Goal: Find specific page/section: Find specific page/section

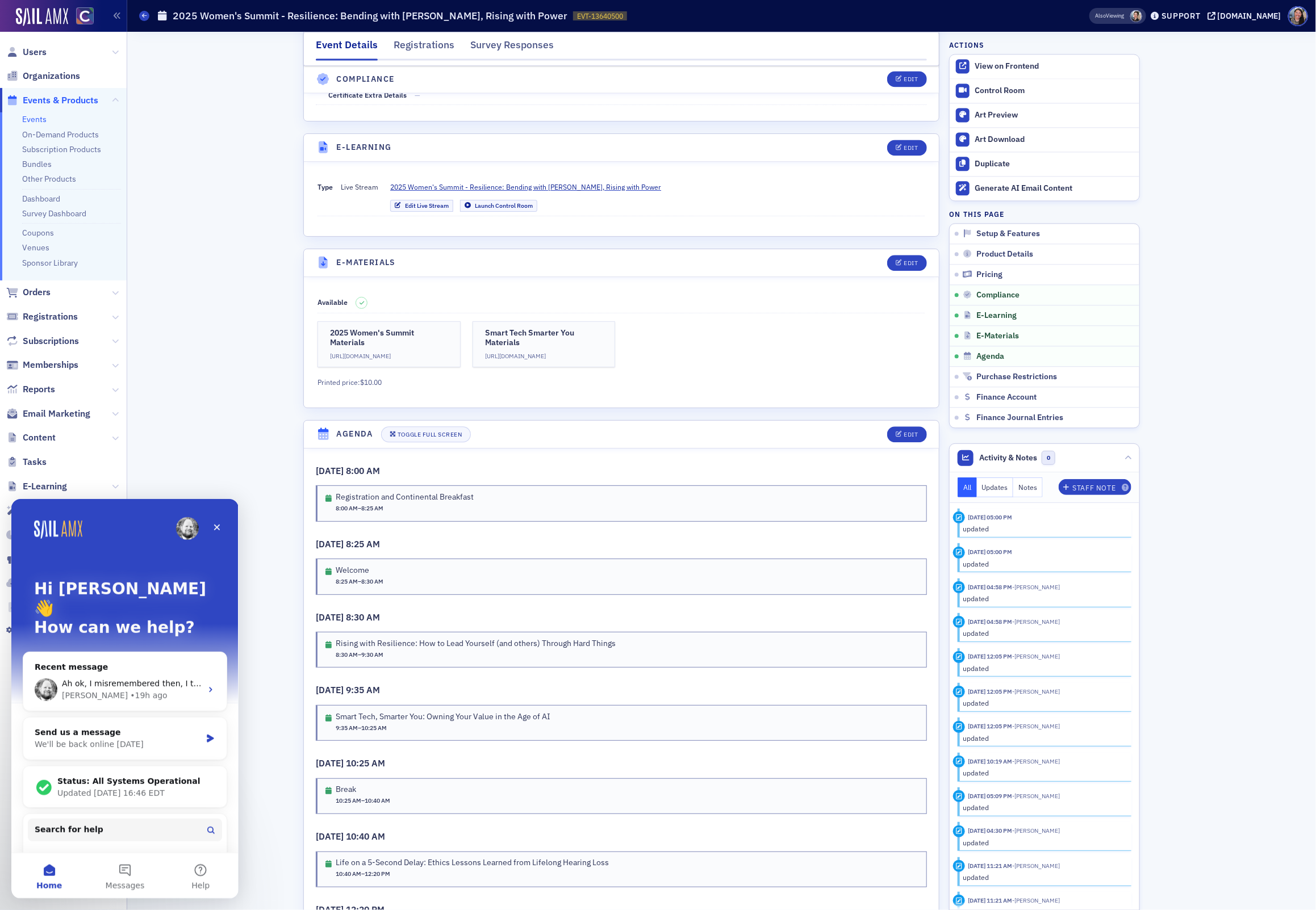
scroll to position [1527, 0]
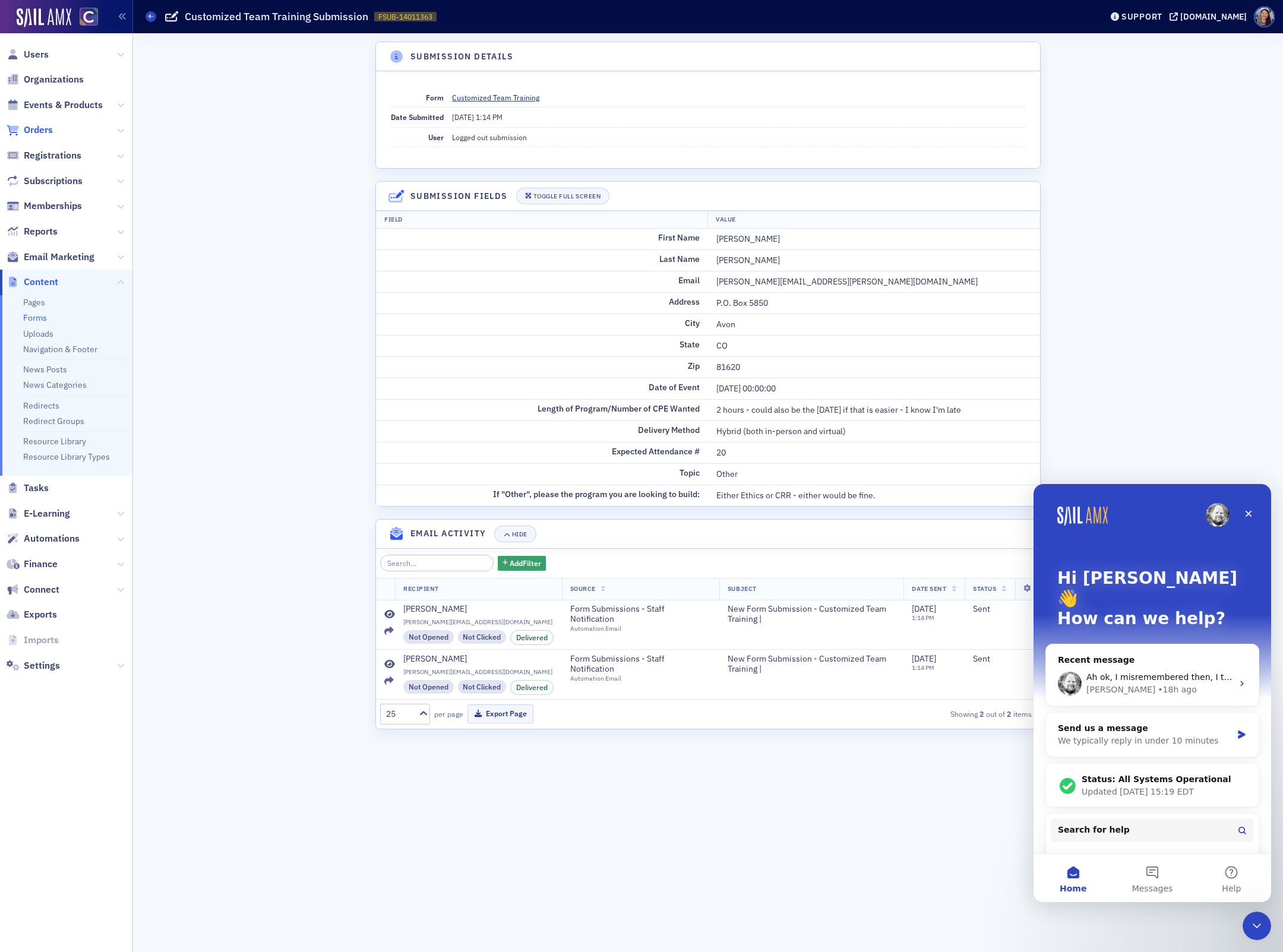
click at [42, 130] on span "Orders" at bounding box center [39, 130] width 29 height 13
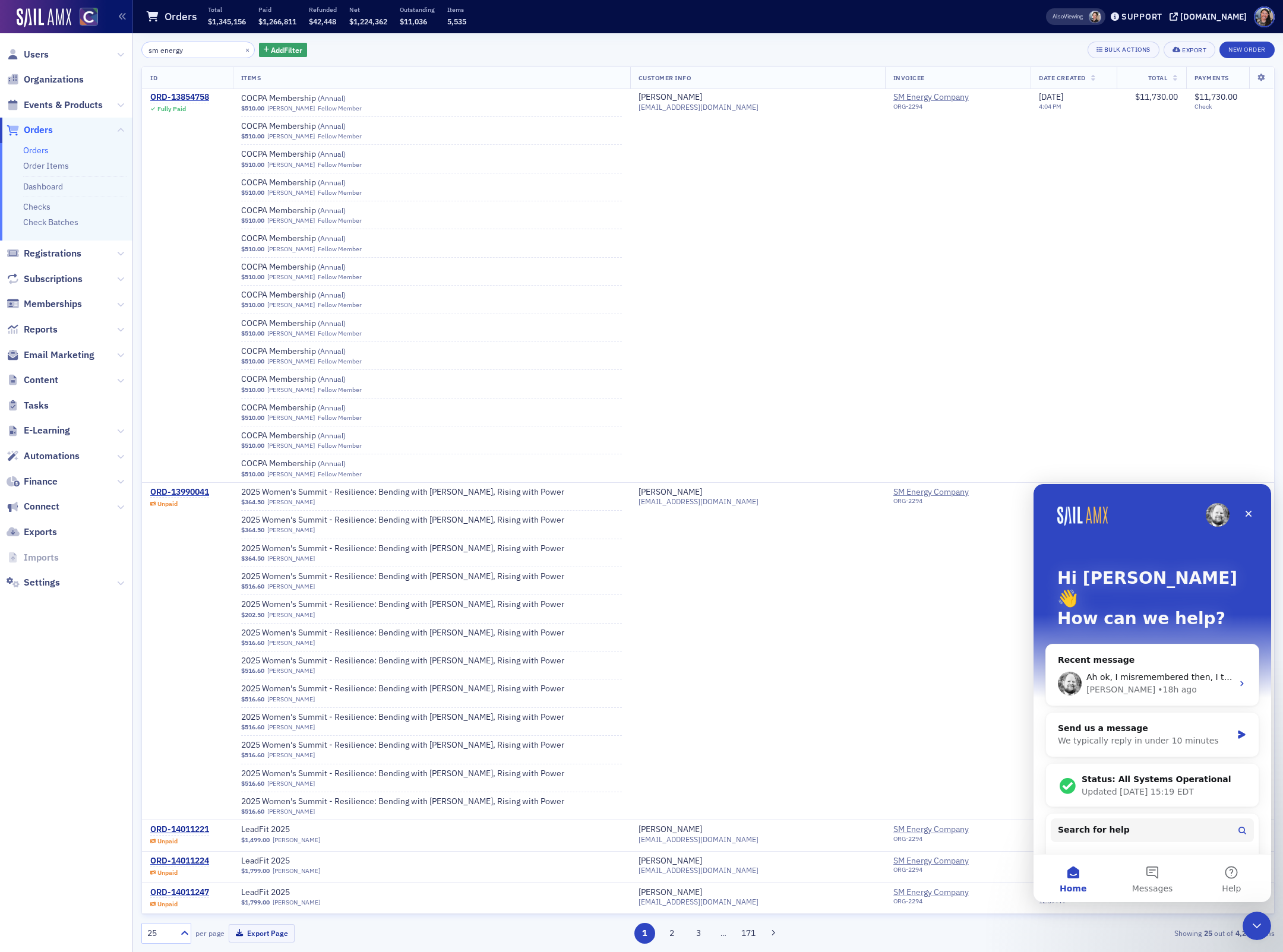
scroll to position [3147, 0]
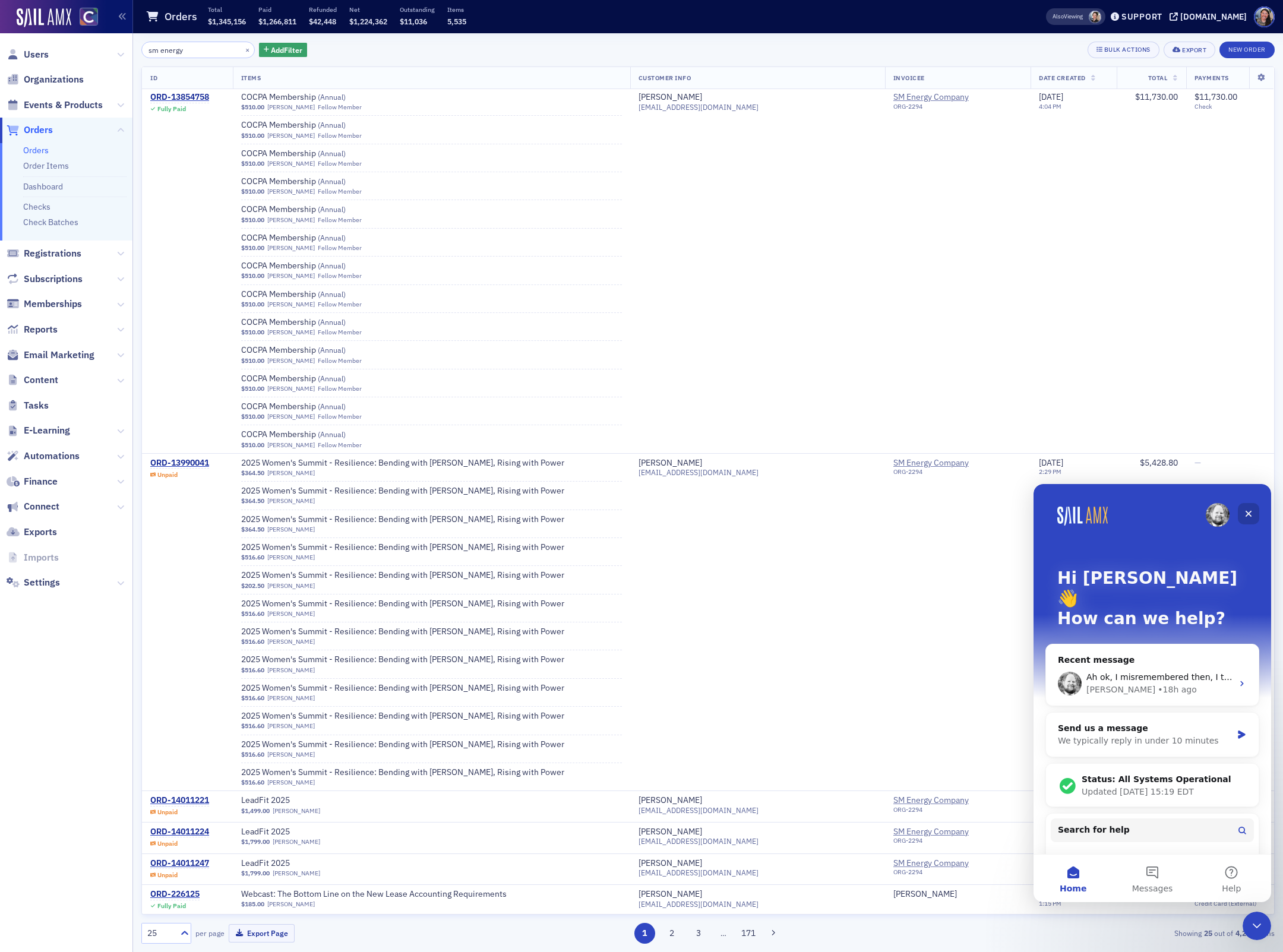
type input "sm energy"
click at [1249, 514] on icon "Close" at bounding box center [1248, 514] width 9 height 9
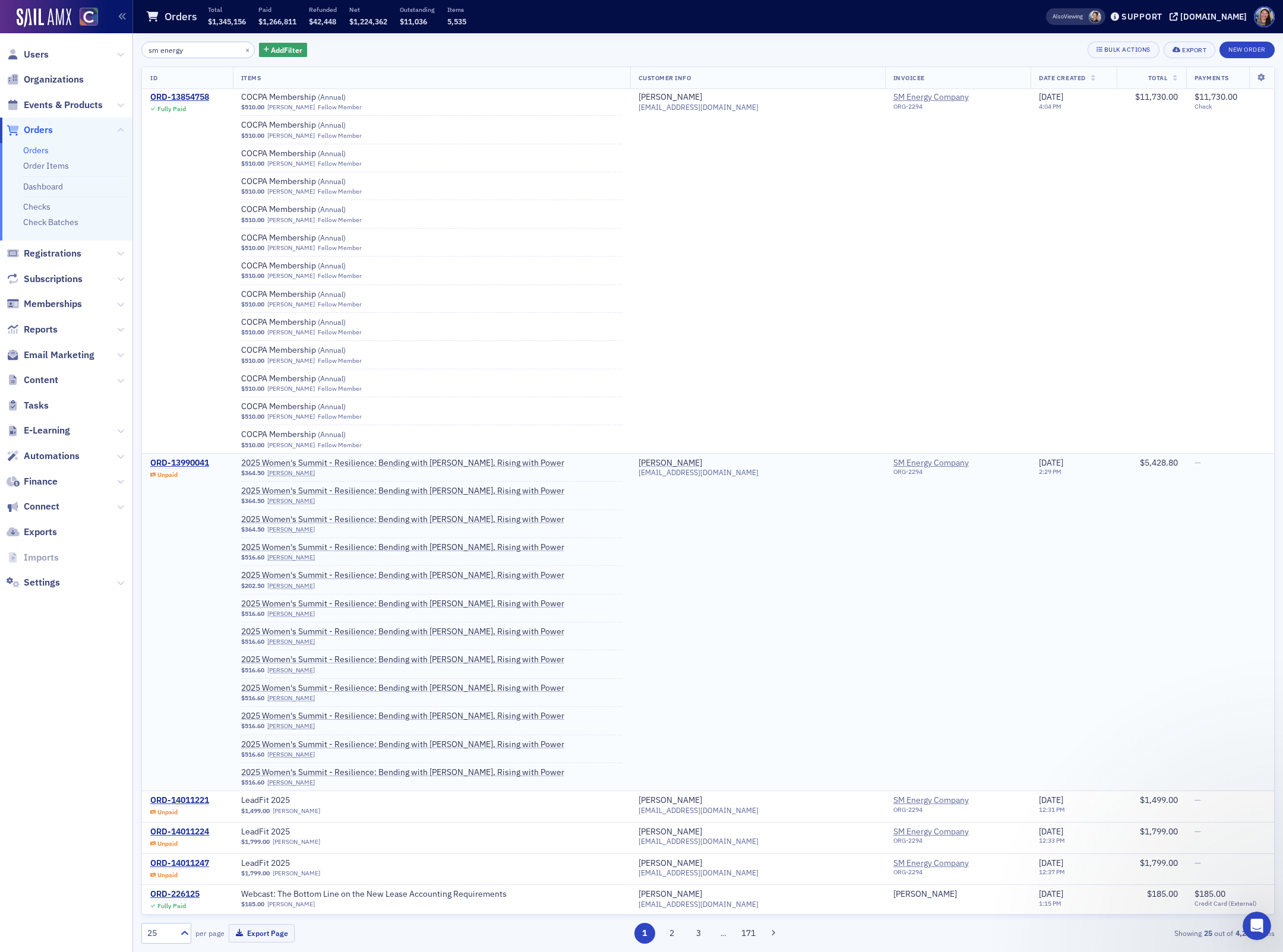
scroll to position [0, 0]
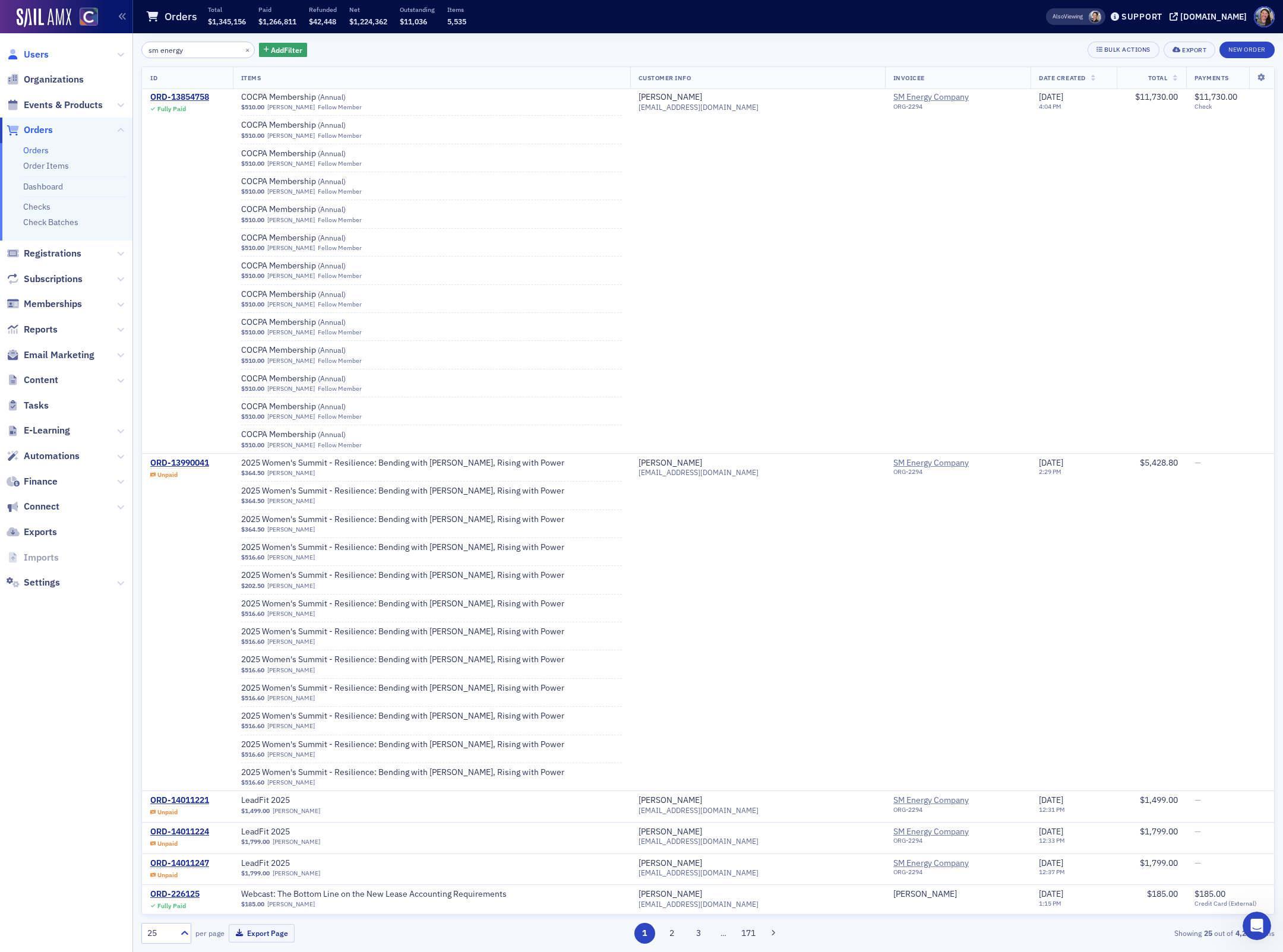
click at [41, 55] on span "Users" at bounding box center [36, 55] width 25 height 13
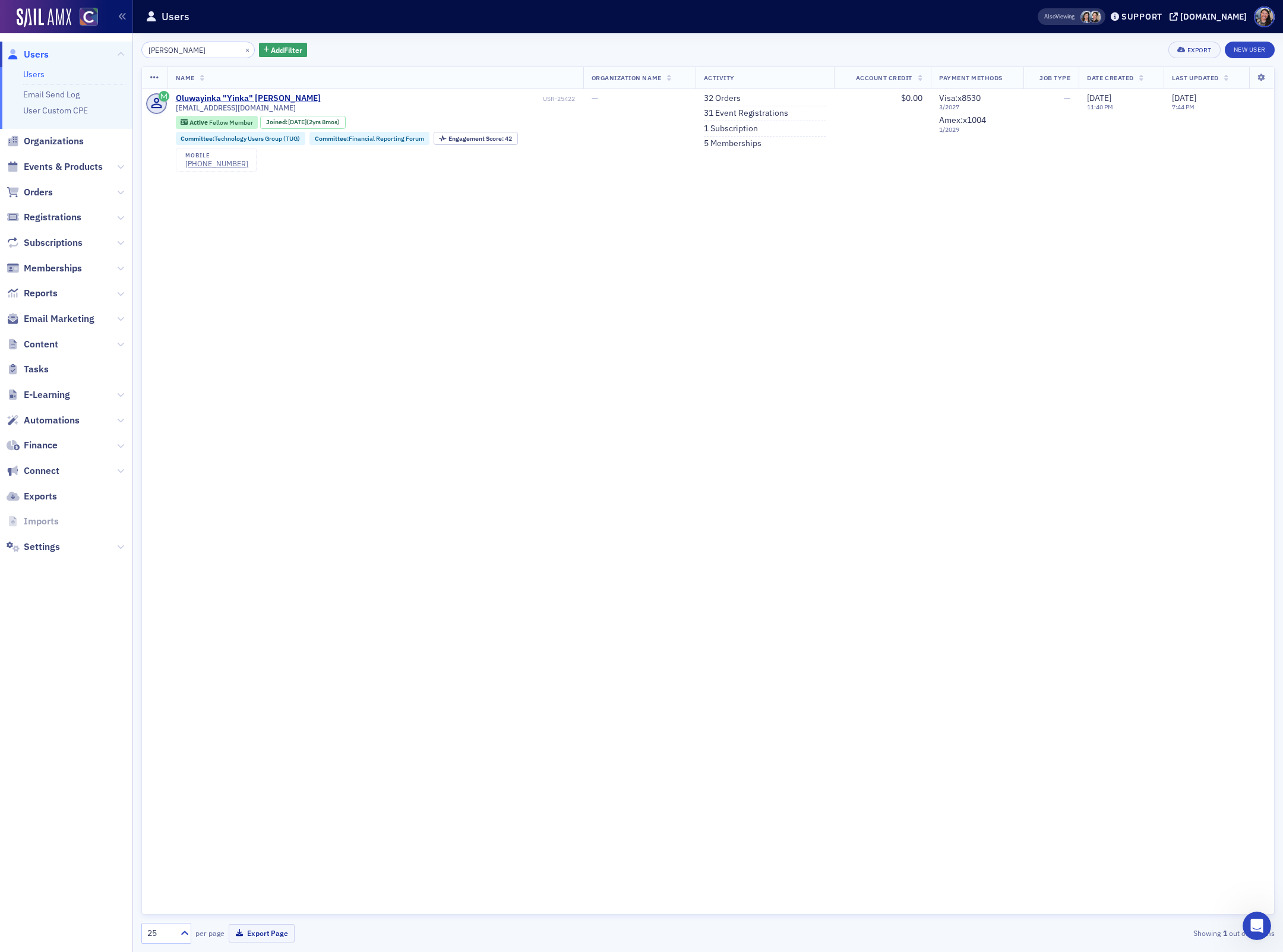
type input "Yinka Ayeni"
click at [84, 160] on span "Events & Products" at bounding box center [63, 167] width 79 height 13
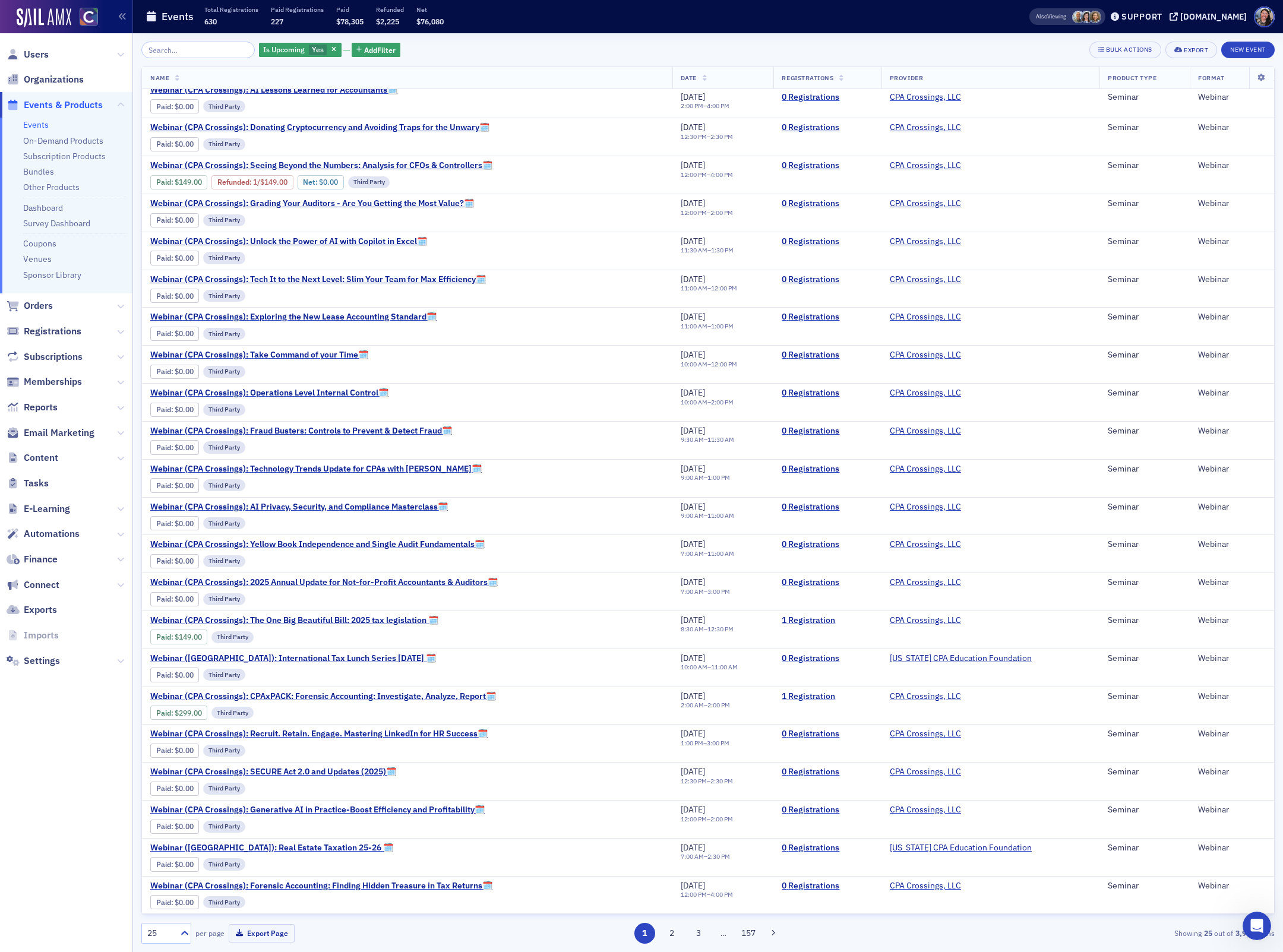
scroll to position [142, 0]
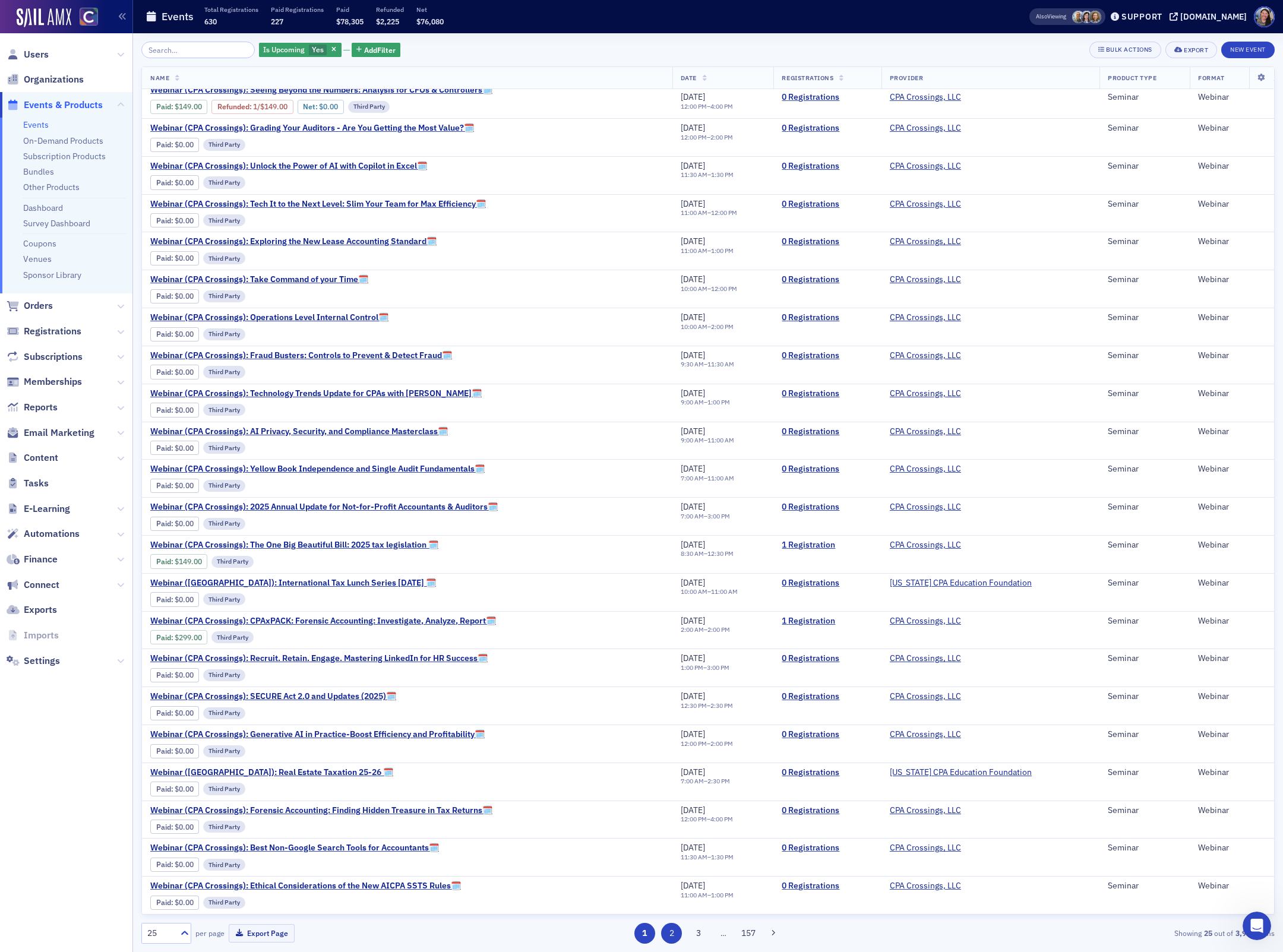
click at [675, 933] on button "2" at bounding box center [671, 933] width 21 height 21
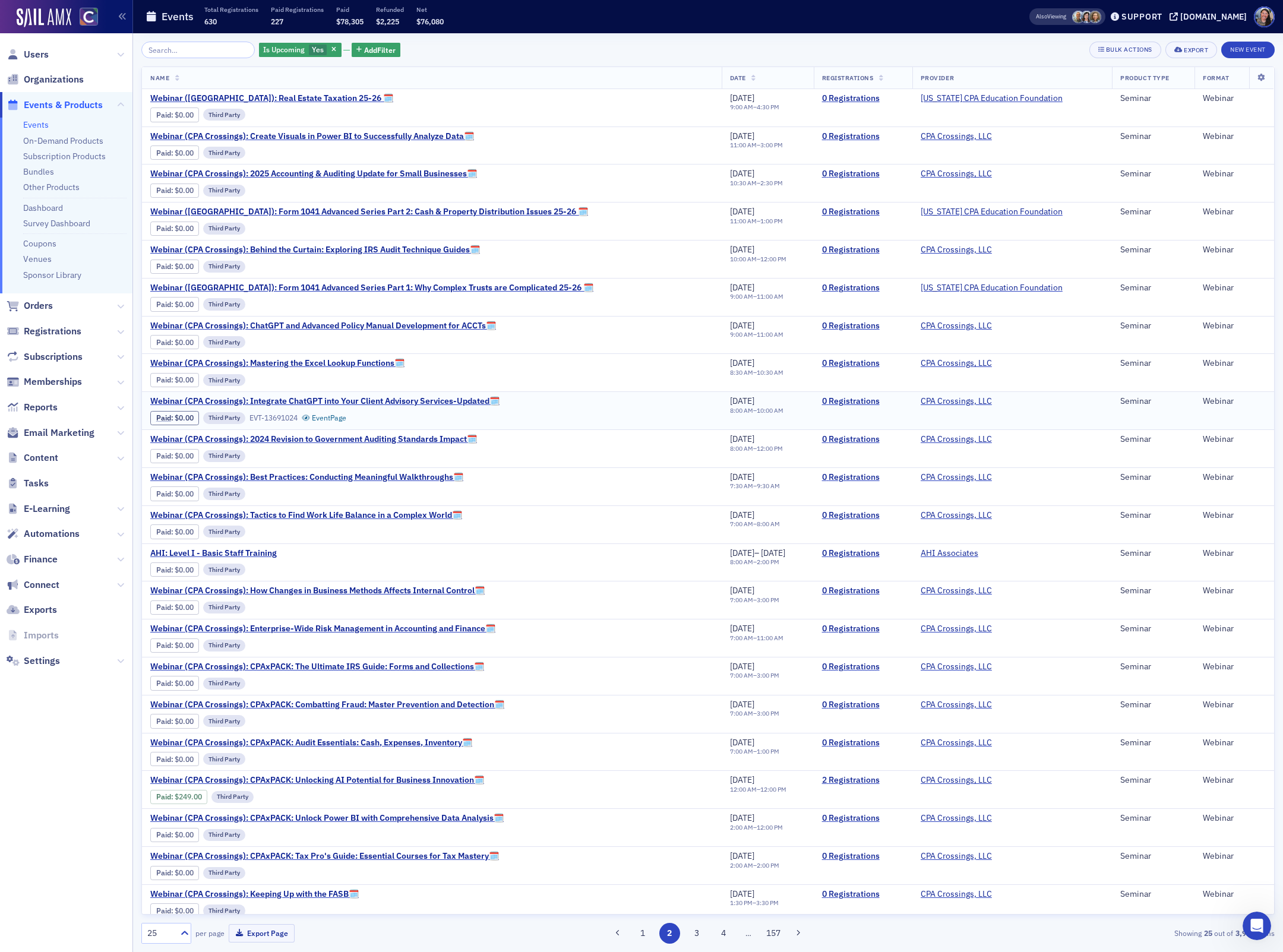
scroll to position [142, 0]
